Goal: Communication & Community: Answer question/provide support

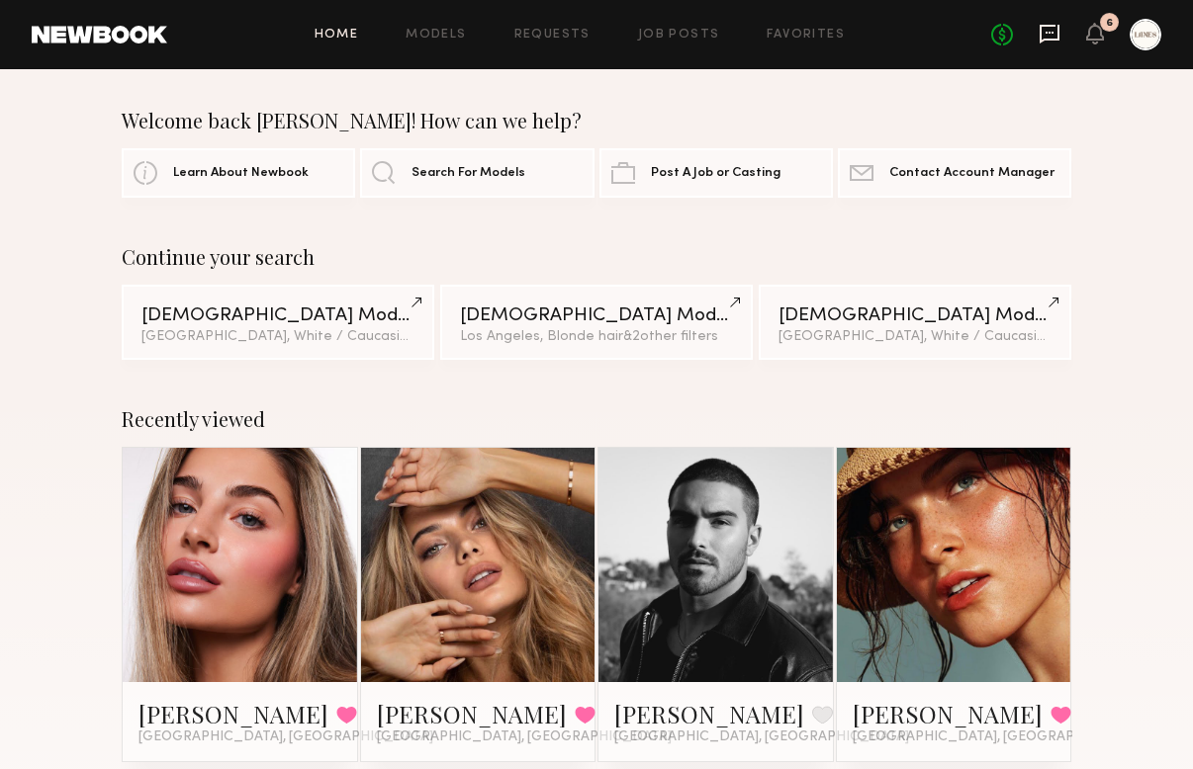
click at [1046, 43] on icon at bounding box center [1049, 34] width 22 height 22
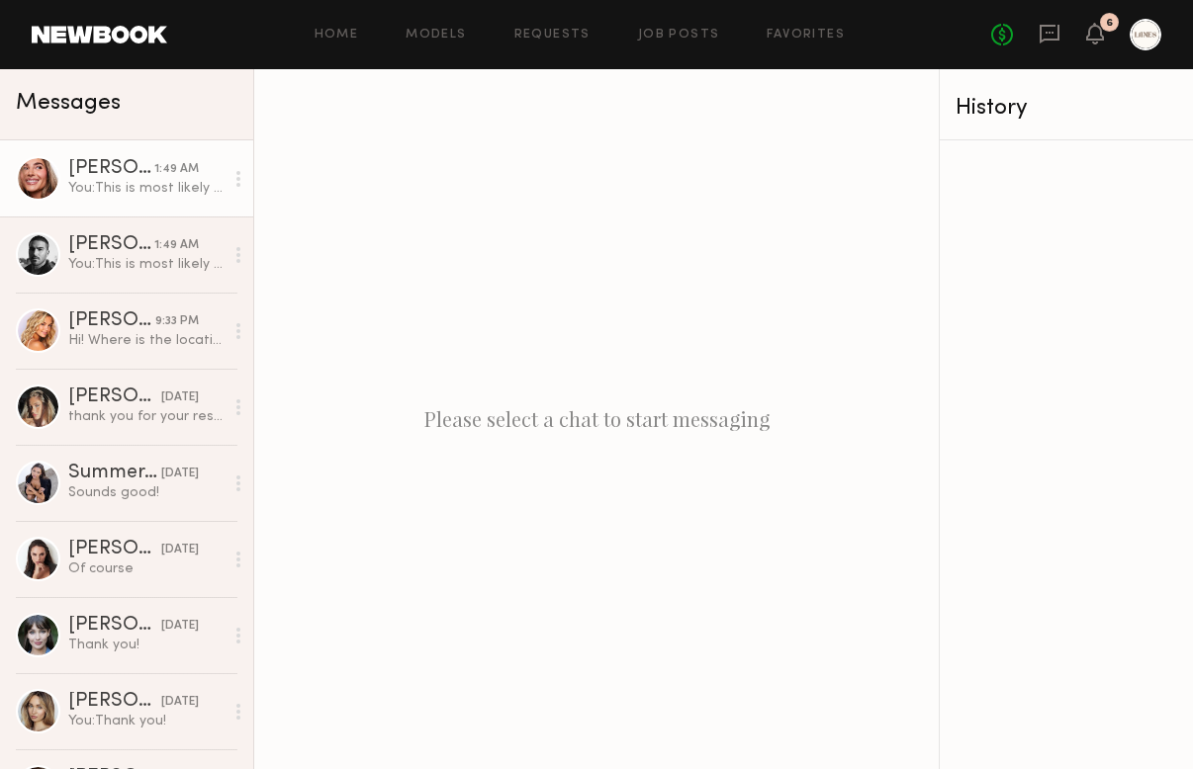
click at [123, 196] on div "You: This is most likely the shoot location" at bounding box center [145, 188] width 155 height 19
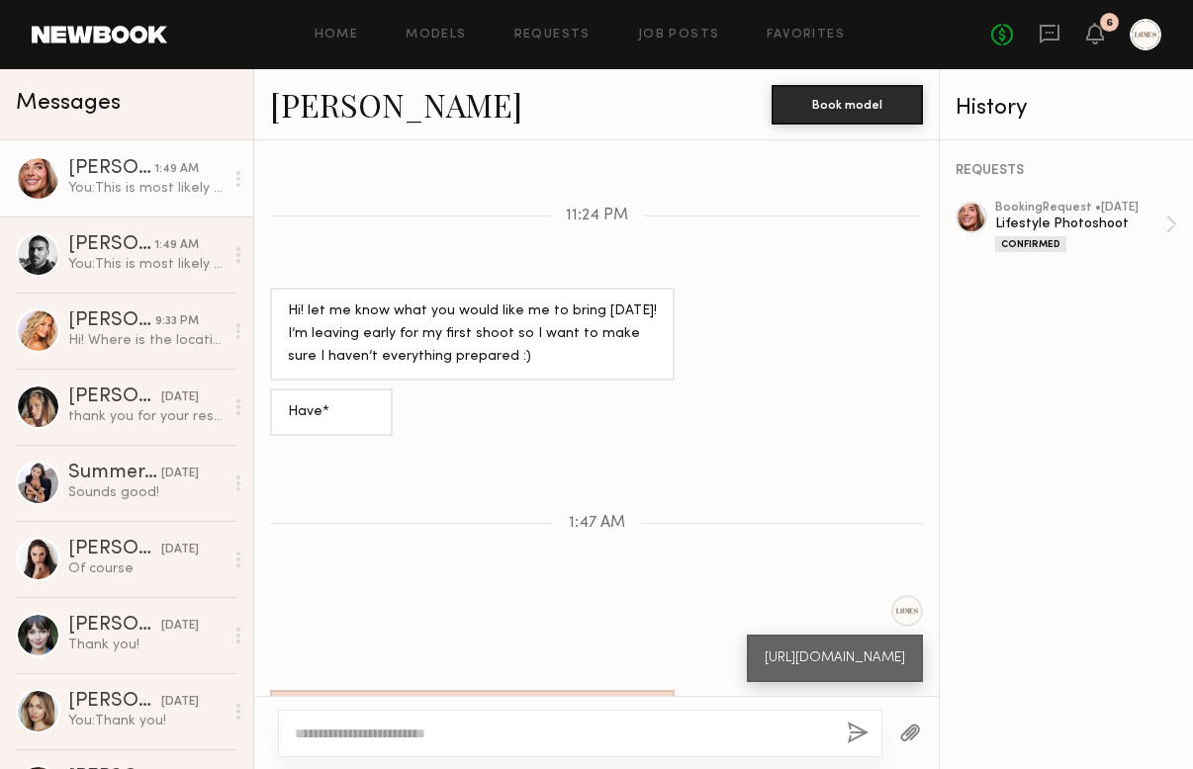
scroll to position [692, 0]
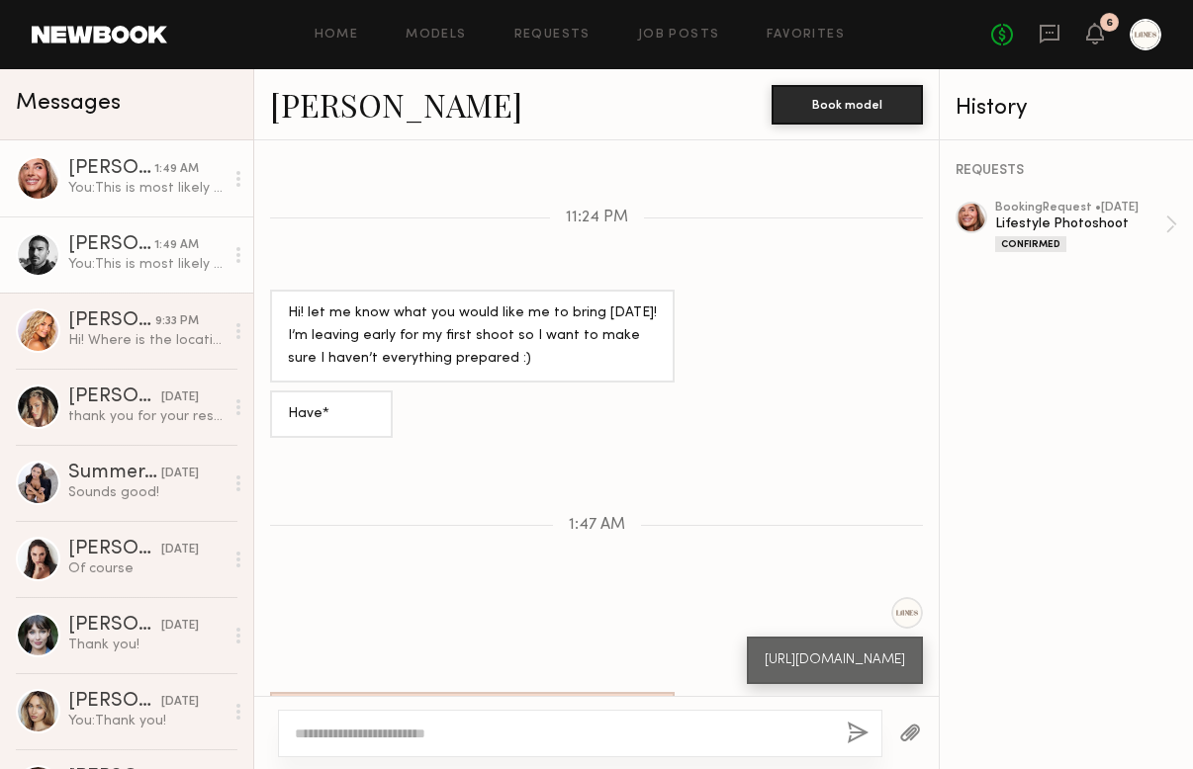
click at [80, 240] on div "[PERSON_NAME]" at bounding box center [111, 245] width 86 height 20
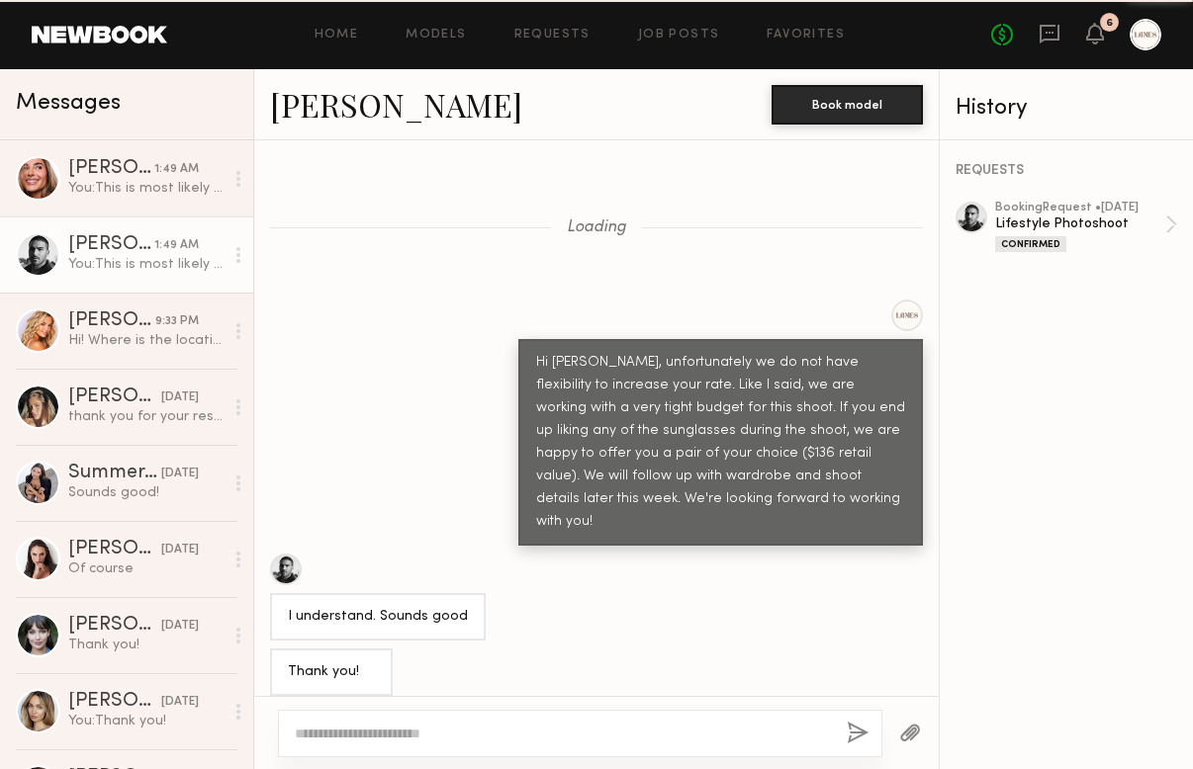
scroll to position [1322, 0]
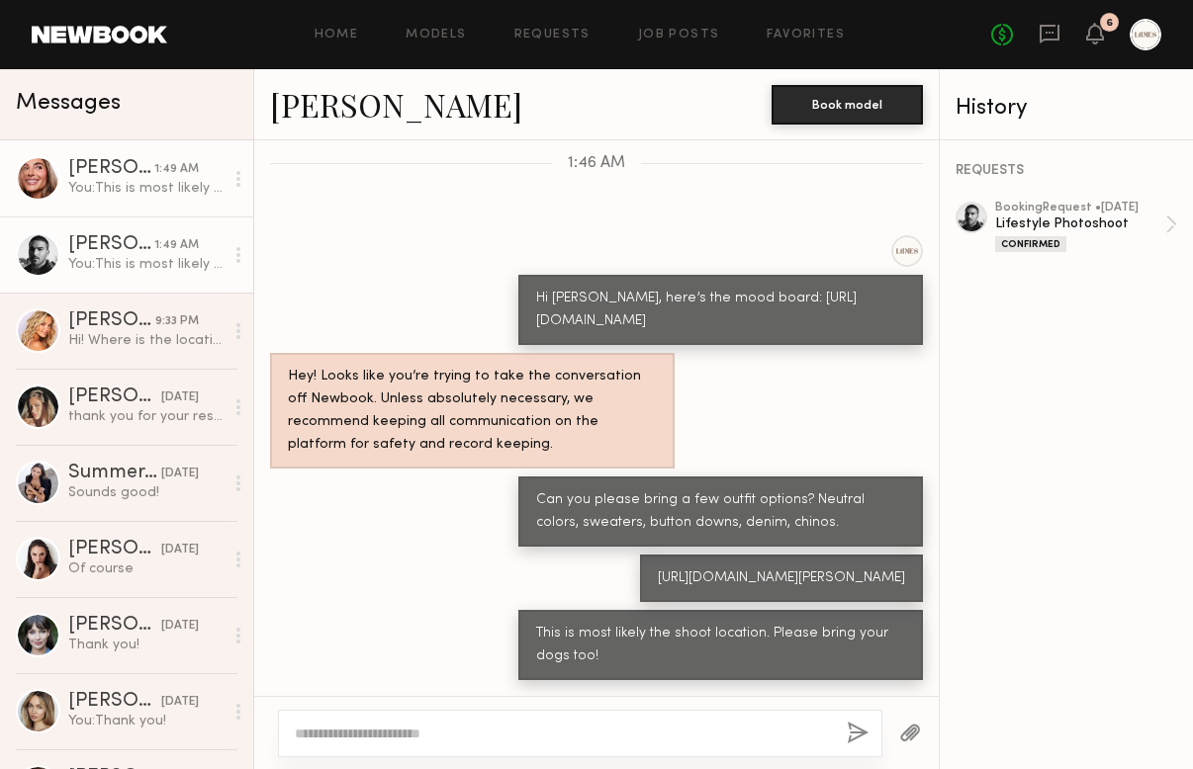
click at [118, 173] on div "[PERSON_NAME]" at bounding box center [111, 169] width 86 height 20
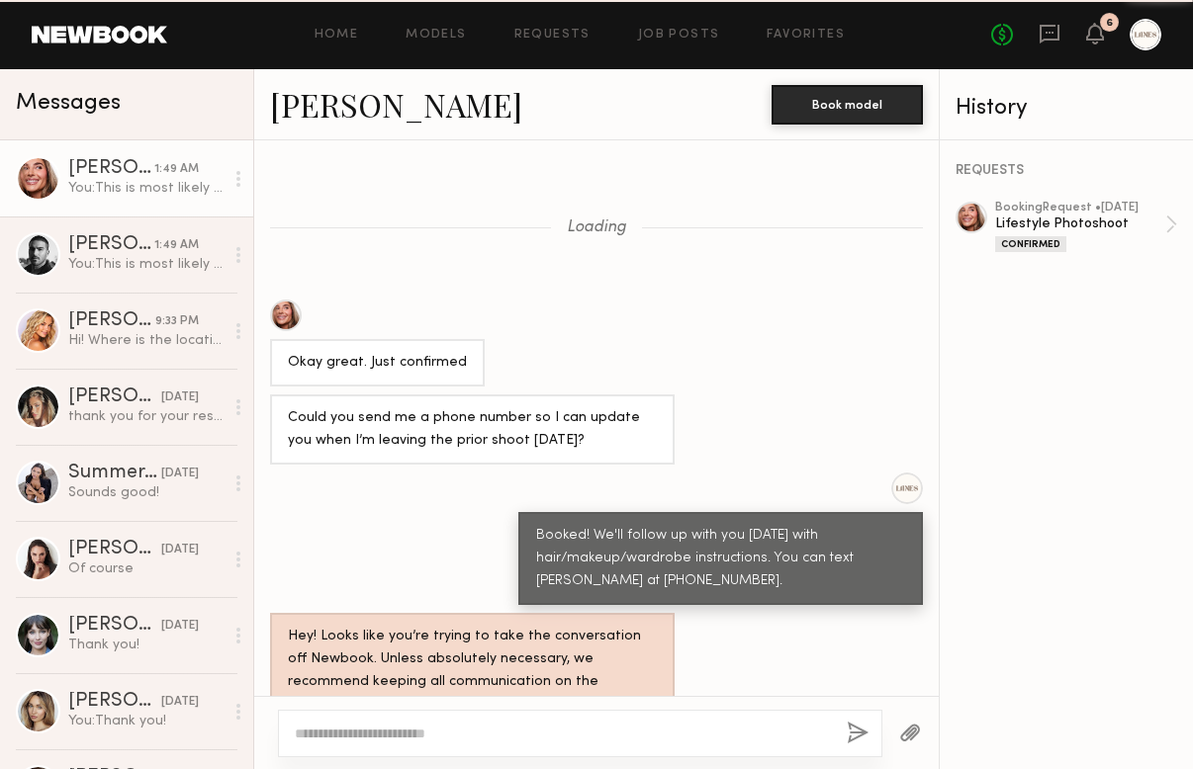
scroll to position [1211, 0]
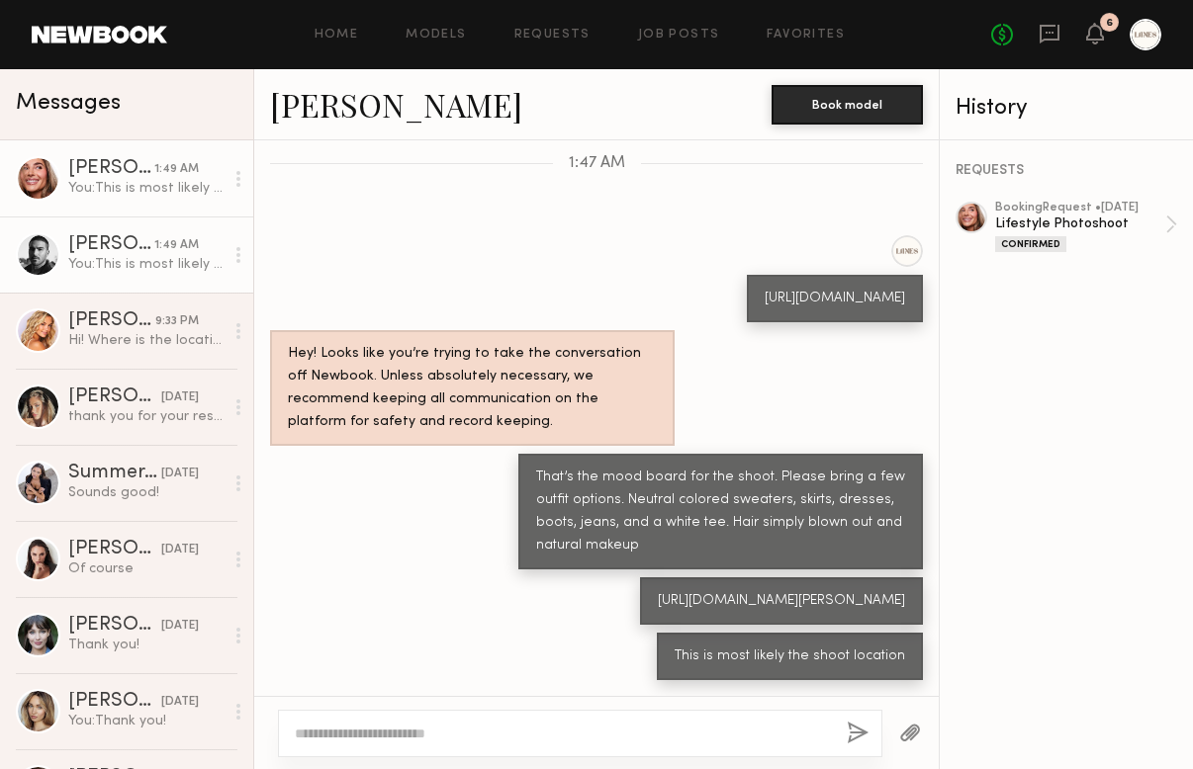
click at [116, 250] on div "[PERSON_NAME]" at bounding box center [111, 245] width 86 height 20
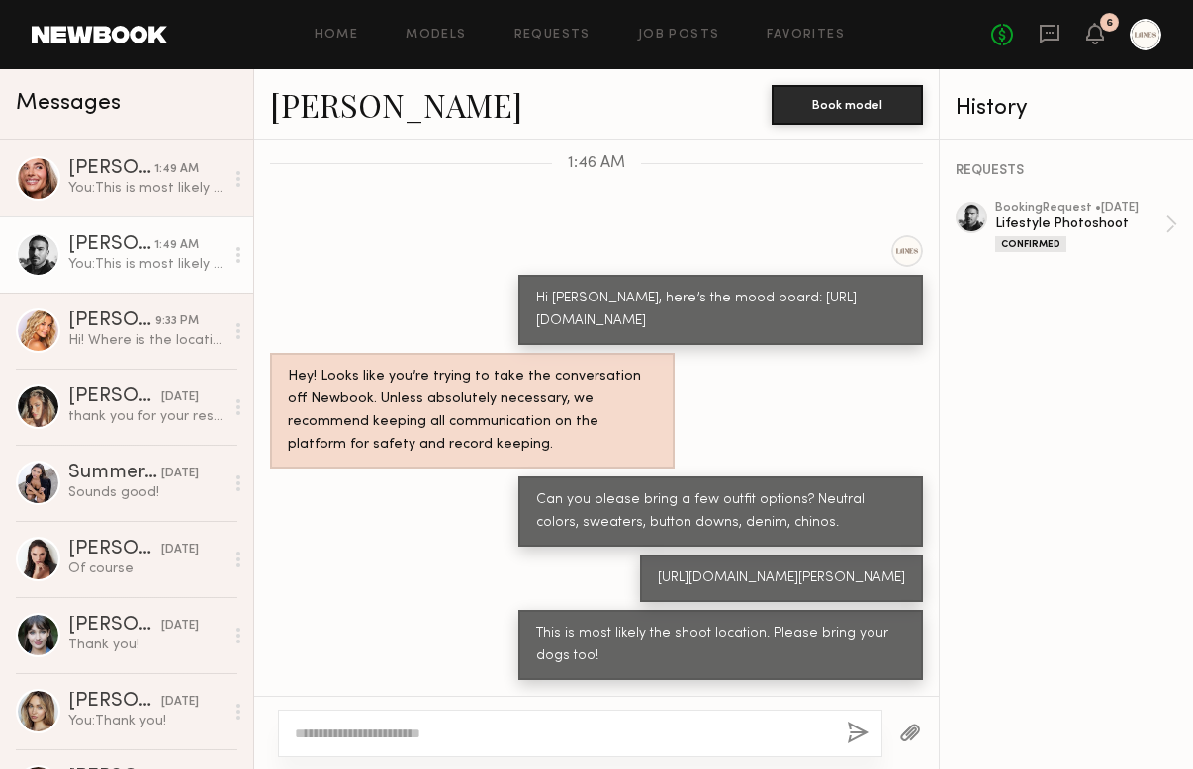
scroll to position [1100, 0]
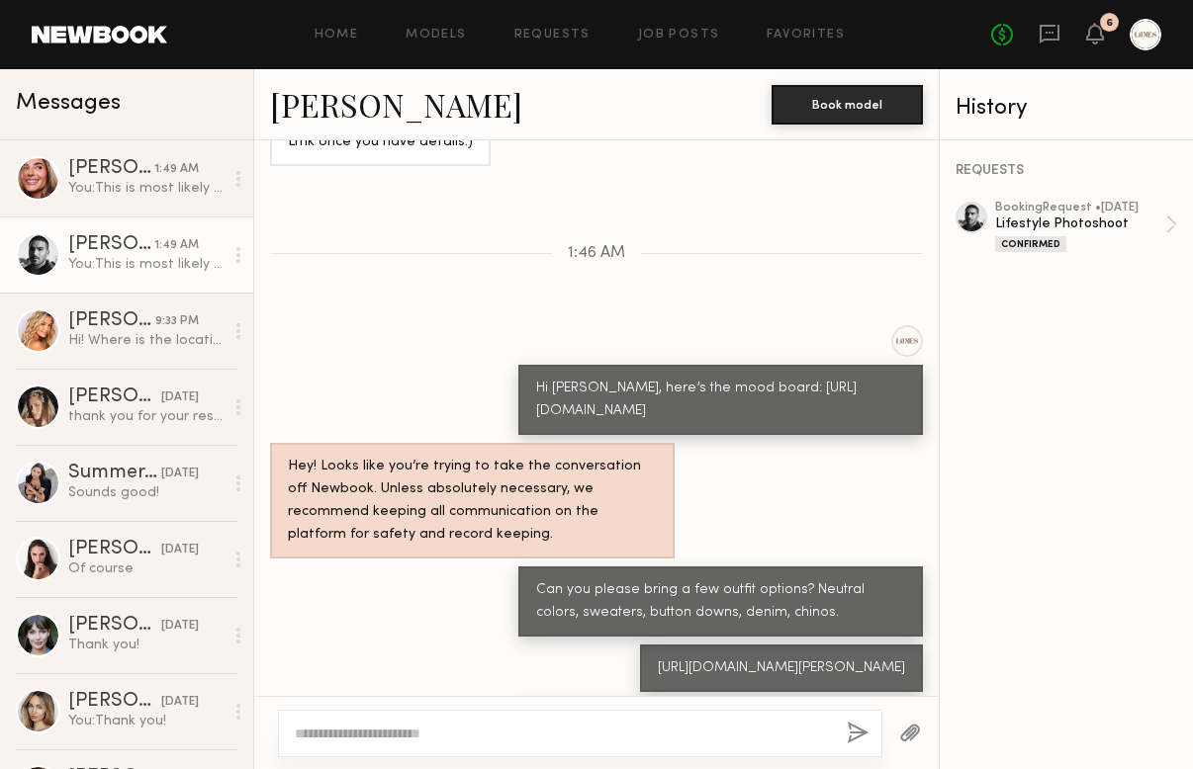
drag, startPoint x: 537, startPoint y: 386, endPoint x: 622, endPoint y: 450, distance: 106.6
click at [622, 423] on div "Hi [PERSON_NAME], here’s the mood board: [URL][DOMAIN_NAME]" at bounding box center [720, 400] width 369 height 45
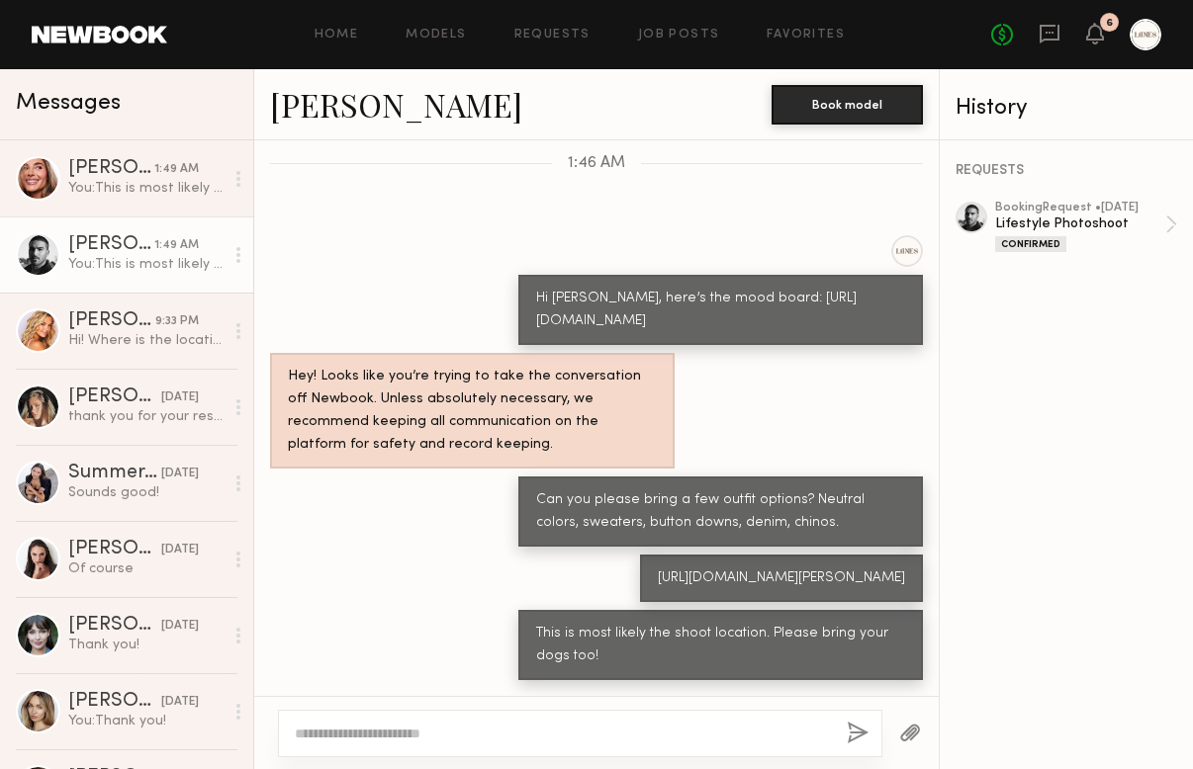
scroll to position [1322, 0]
click at [658, 568] on div "[URL][DOMAIN_NAME][PERSON_NAME]" at bounding box center [781, 579] width 247 height 23
